Goal: Contribute content

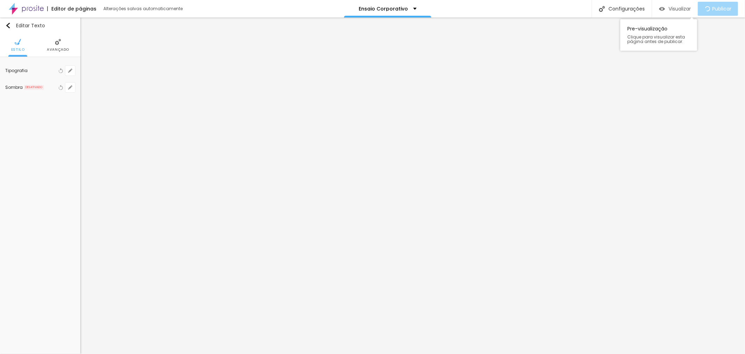
click at [365, 10] on span "Visualizar" at bounding box center [680, 9] width 22 height 6
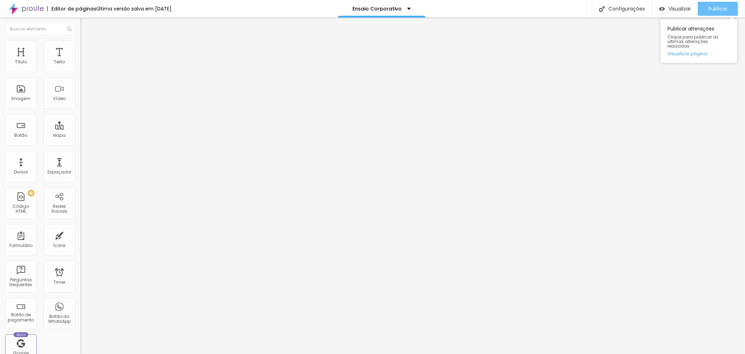
click at [713, 9] on span "Publicar" at bounding box center [717, 9] width 19 height 6
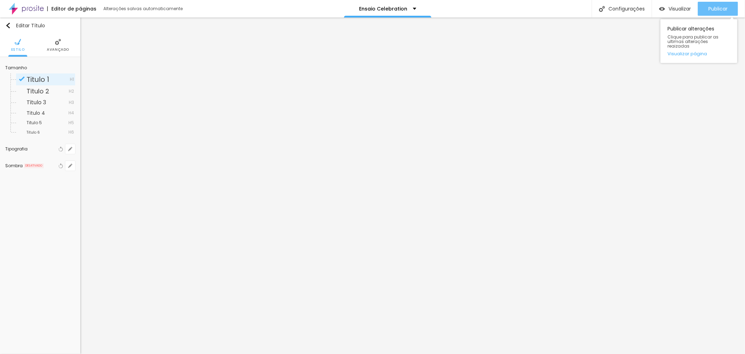
click at [722, 9] on span "Publicar" at bounding box center [717, 9] width 19 height 6
click at [721, 7] on span "Publicar" at bounding box center [717, 9] width 19 height 6
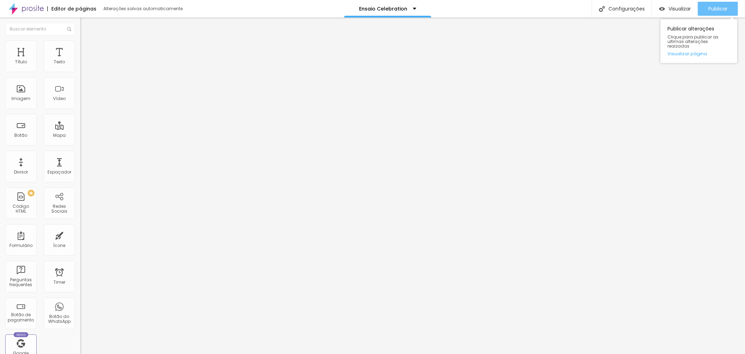
click at [720, 3] on div "Publicar" at bounding box center [717, 9] width 19 height 14
